Goal: Task Accomplishment & Management: Use online tool/utility

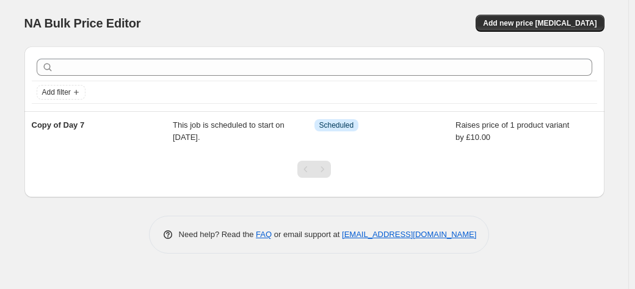
click at [547, 13] on div "NA Bulk Price Editor. This page is ready NA Bulk Price Editor Add new price cha…" at bounding box center [314, 23] width 580 height 46
click at [544, 20] on span "Add new price change job" at bounding box center [540, 23] width 114 height 10
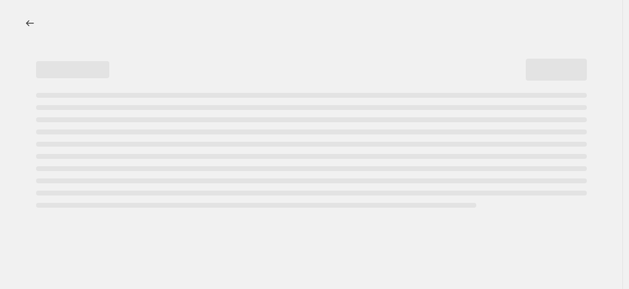
select select "percentage"
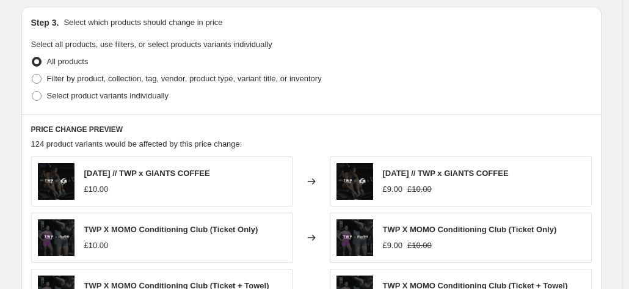
scroll to position [489, 0]
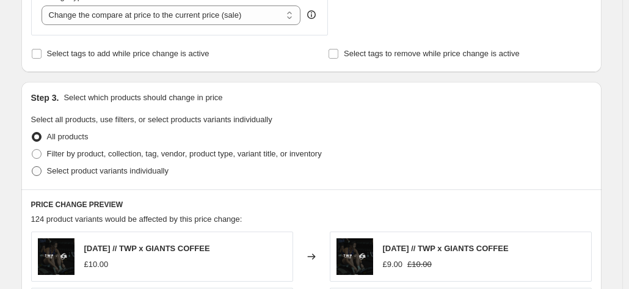
click at [67, 164] on label "Select product variants individually" at bounding box center [99, 171] width 137 height 17
click at [32, 166] on input "Select product variants individually" at bounding box center [32, 166] width 1 height 1
radio input "true"
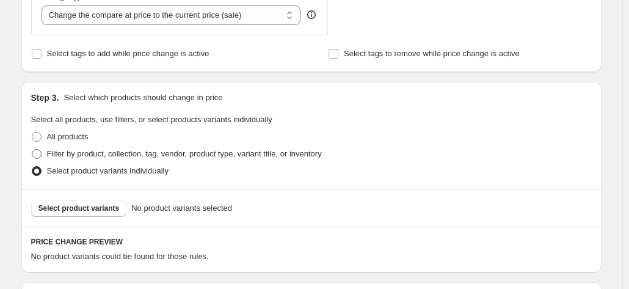
click at [79, 150] on span "Filter by product, collection, tag, vendor, product type, variant title, or inv…" at bounding box center [184, 153] width 275 height 9
click at [32, 150] on input "Filter by product, collection, tag, vendor, product type, variant title, or inv…" at bounding box center [32, 149] width 1 height 1
radio input "true"
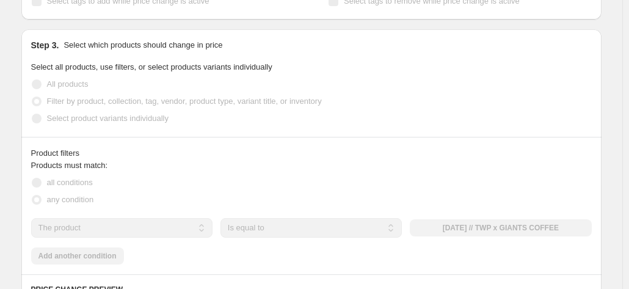
scroll to position [611, 0]
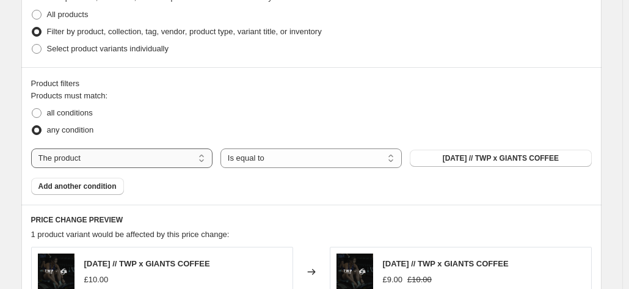
click at [98, 156] on select "The product The product's collection The product's tag The product's vendor The…" at bounding box center [121, 158] width 181 height 20
click at [174, 170] on div "Products must match: all conditions any condition The product The product's col…" at bounding box center [311, 142] width 561 height 105
click at [508, 175] on div "Products must match: all conditions any condition The product The product's col…" at bounding box center [311, 142] width 561 height 105
click at [511, 162] on span "28th July // TWP x GIANTS COFFEE" at bounding box center [501, 158] width 116 height 10
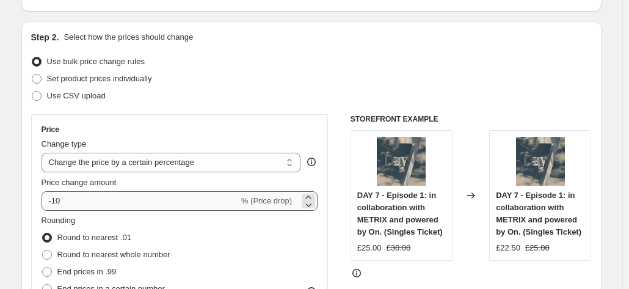
scroll to position [122, 0]
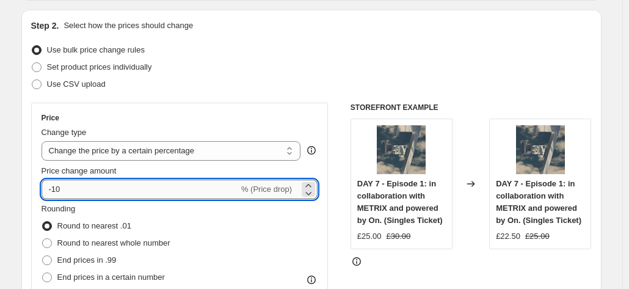
click at [126, 183] on input "-10" at bounding box center [140, 190] width 197 height 20
drag, startPoint x: 101, startPoint y: 183, endPoint x: -16, endPoint y: 164, distance: 118.2
click at [0, 164] on html "Home Settings Plans Skip to content Create new price change job. This page is r…" at bounding box center [314, 22] width 629 height 289
type input "5"
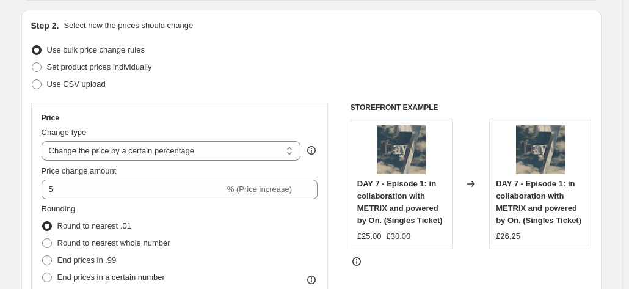
click at [310, 68] on div "Set product prices individually" at bounding box center [311, 67] width 561 height 17
click at [237, 195] on div "5 % (Price increase)" at bounding box center [180, 190] width 277 height 20
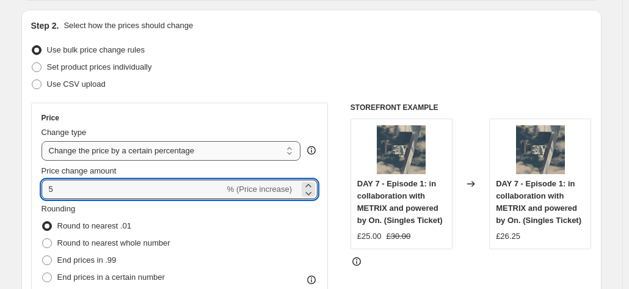
click at [221, 161] on select "Change the price to a certain amount Change the price by a certain amount Chang…" at bounding box center [172, 151] width 260 height 20
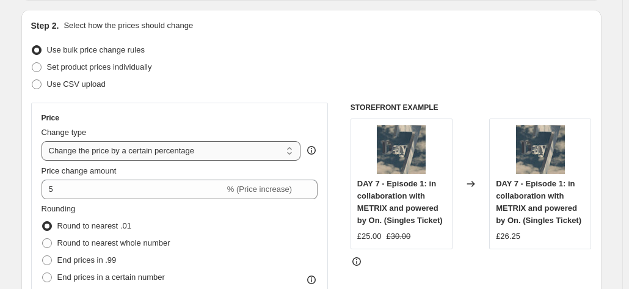
select select "by"
click at [44, 141] on select "Change the price to a certain amount Change the price by a certain amount Chang…" at bounding box center [172, 151] width 260 height 20
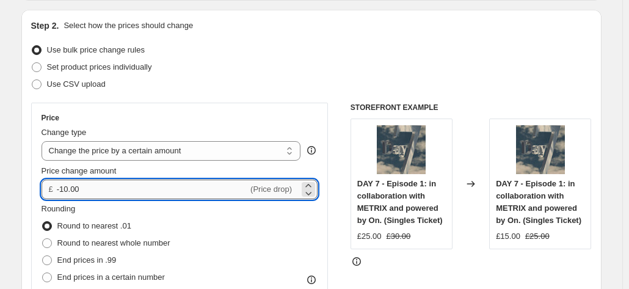
click at [204, 186] on input "-10.00" at bounding box center [152, 190] width 191 height 20
type input "-1"
type input "5.00"
click at [268, 93] on div "Step 2. Select how the prices should change Use bulk price change rules Set pro…" at bounding box center [311, 224] width 561 height 409
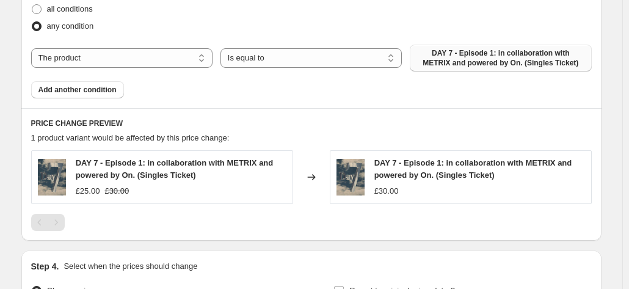
scroll to position [855, 0]
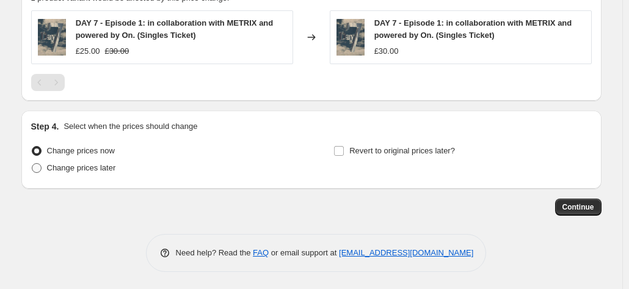
click at [92, 168] on span "Change prices later" at bounding box center [81, 167] width 69 height 9
click at [32, 164] on input "Change prices later" at bounding box center [32, 163] width 1 height 1
radio input "true"
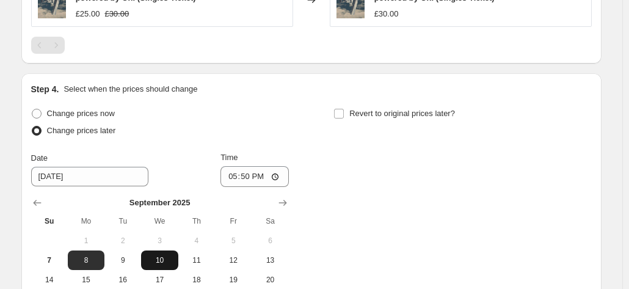
scroll to position [977, 0]
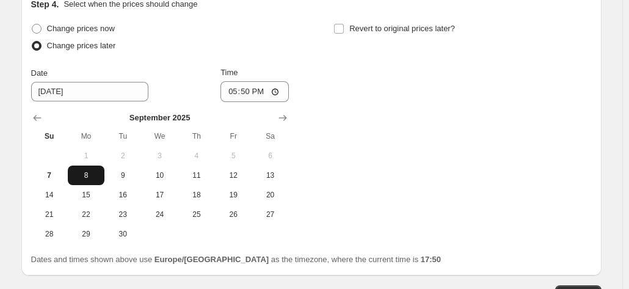
click at [78, 173] on span "8" at bounding box center [86, 175] width 27 height 10
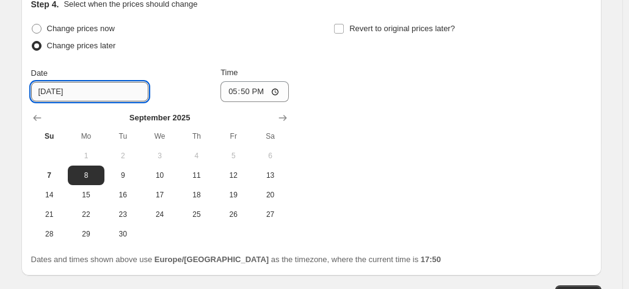
click at [75, 88] on input "9/8/2025" at bounding box center [89, 92] width 117 height 20
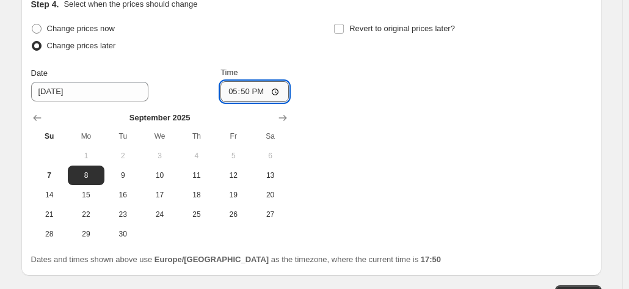
click at [258, 92] on input "17:50" at bounding box center [255, 91] width 68 height 21
click at [249, 90] on input "17:50" at bounding box center [255, 91] width 68 height 21
type input "00:01"
click at [411, 118] on div "Change prices now Change prices later Date 9/8/2025 Time 00:01 September 2025 S…" at bounding box center [311, 132] width 561 height 224
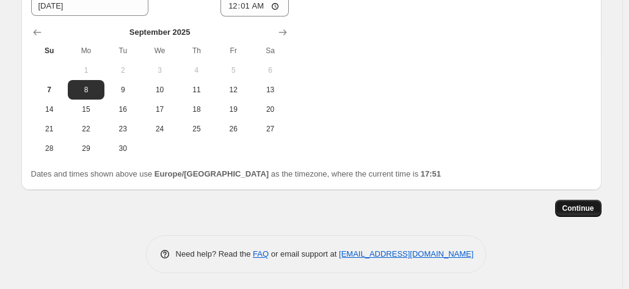
scroll to position [1064, 0]
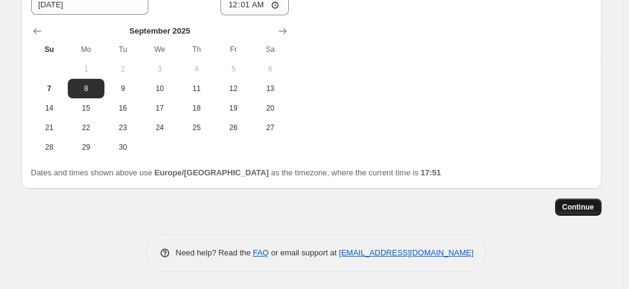
click at [570, 205] on span "Continue" at bounding box center [579, 207] width 32 height 10
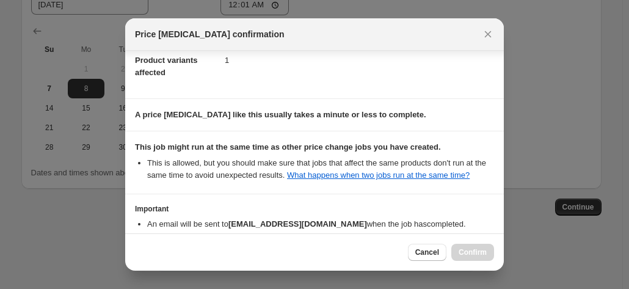
scroll to position [208, 0]
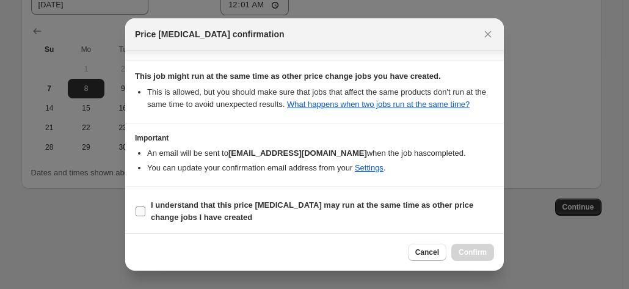
click at [245, 213] on span "I understand that this price change job may run at the same time as other price…" at bounding box center [322, 211] width 343 height 24
click at [145, 213] on input "I understand that this price change job may run at the same time as other price…" at bounding box center [141, 212] width 10 height 10
checkbox input "true"
click at [483, 276] on div at bounding box center [314, 144] width 629 height 289
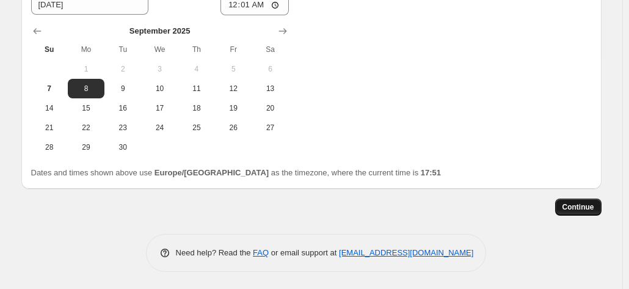
click at [583, 202] on span "Continue" at bounding box center [579, 207] width 32 height 10
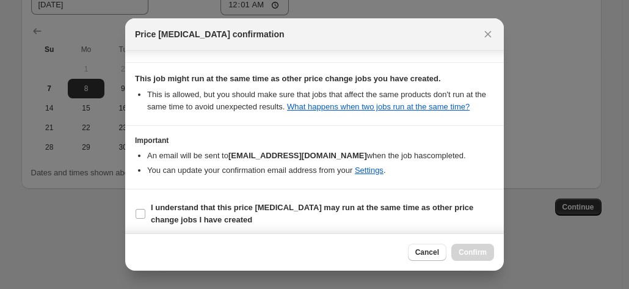
scroll to position [208, 0]
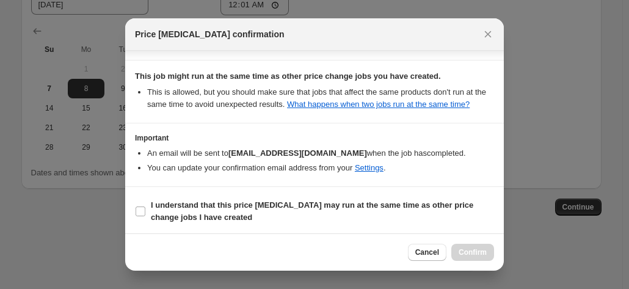
click at [251, 194] on section "I understand that this price change job may run at the same time as other price…" at bounding box center [314, 211] width 379 height 49
click at [230, 206] on b "I understand that this price change job may run at the same time as other price…" at bounding box center [312, 210] width 323 height 21
click at [145, 207] on input "I understand that this price change job may run at the same time as other price…" at bounding box center [141, 212] width 10 height 10
checkbox input "true"
click at [478, 254] on span "Confirm" at bounding box center [473, 252] width 28 height 10
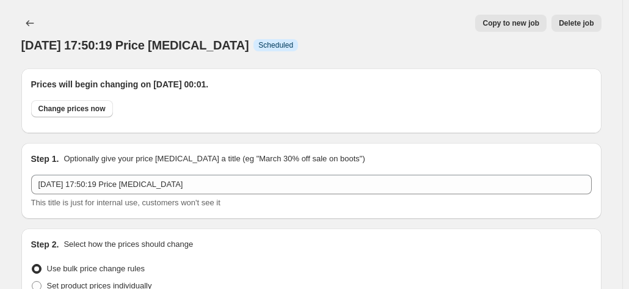
scroll to position [1064, 0]
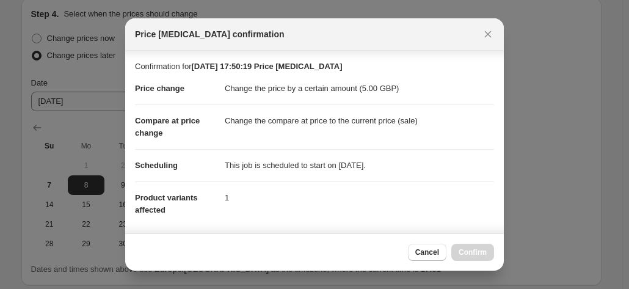
scroll to position [208, 0]
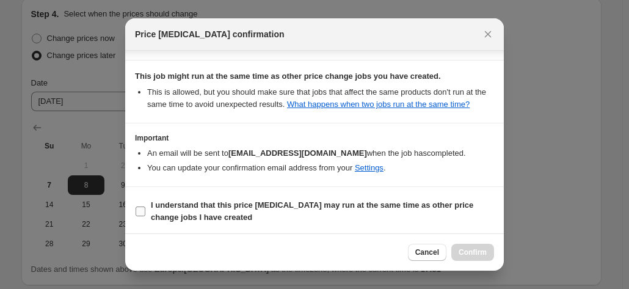
click at [362, 200] on b "I understand that this price change job may run at the same time as other price…" at bounding box center [312, 210] width 323 height 21
click at [145, 207] on input "I understand that this price change job may run at the same time as other price…" at bounding box center [141, 212] width 10 height 10
checkbox input "true"
click at [472, 244] on button "Confirm" at bounding box center [473, 252] width 43 height 17
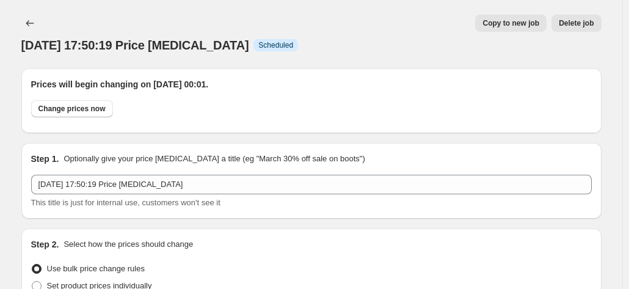
scroll to position [1064, 0]
